Goal: Transaction & Acquisition: Download file/media

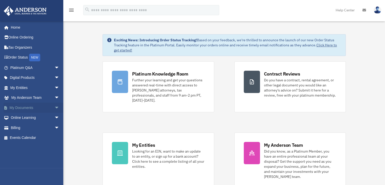
click at [54, 106] on span "arrow_drop_down" at bounding box center [59, 107] width 10 height 10
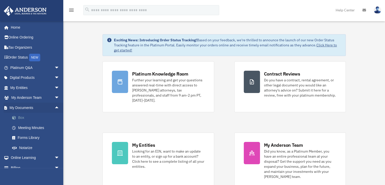
click at [23, 118] on link "Box" at bounding box center [37, 118] width 60 height 10
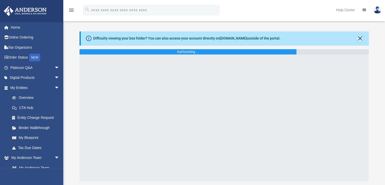
click at [359, 38] on button "Close" at bounding box center [359, 38] width 7 height 7
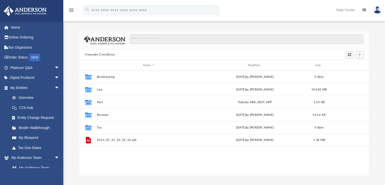
scroll to position [111, 285]
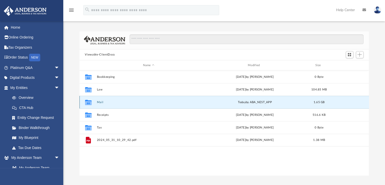
click at [98, 102] on button "Mail" at bounding box center [149, 101] width 104 height 3
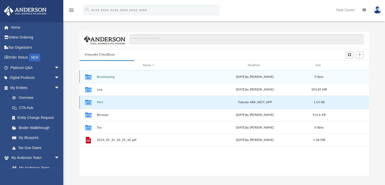
scroll to position [95, 285]
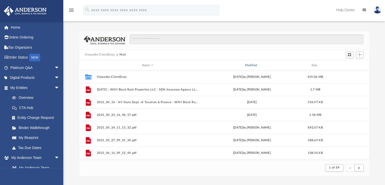
click at [260, 64] on div "Modified" at bounding box center [252, 65] width 102 height 5
click at [247, 63] on div "Modified" at bounding box center [252, 65] width 102 height 5
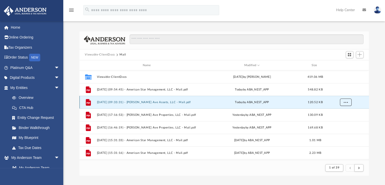
click at [342, 102] on button "More options" at bounding box center [345, 102] width 12 height 8
click at [341, 121] on li "Download" at bounding box center [340, 120] width 15 height 5
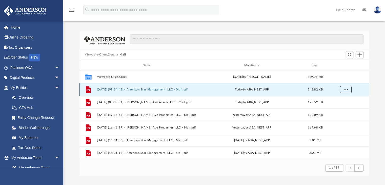
click at [346, 91] on button "More options" at bounding box center [345, 90] width 12 height 8
click at [340, 108] on li "Download" at bounding box center [340, 107] width 15 height 5
